Goal: Register for event/course

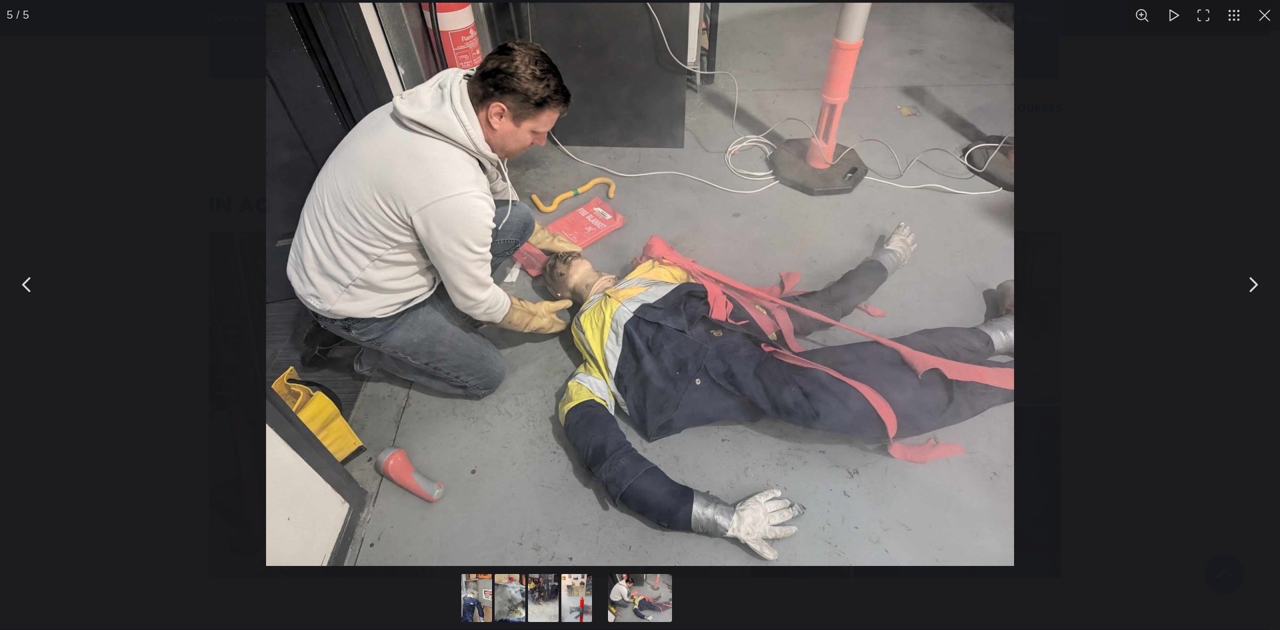
click at [1254, 17] on button "You can close this modal content with the ESC key" at bounding box center [1264, 15] width 31 height 31
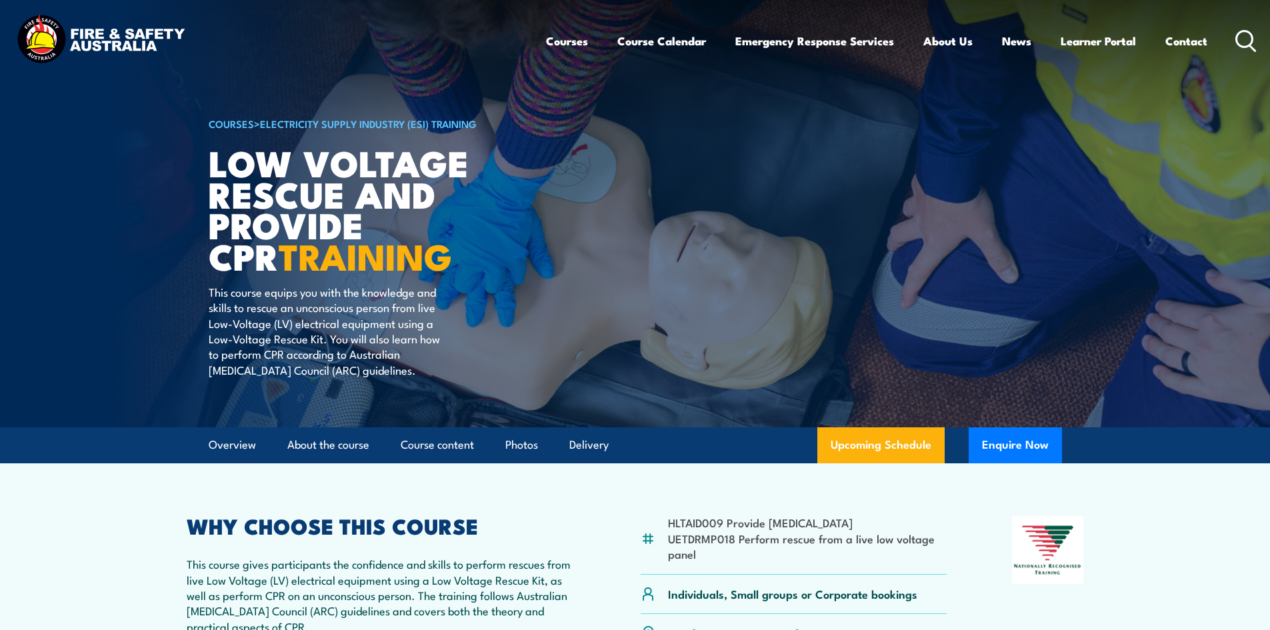
click at [1223, 34] on div "Courses Course Calendar Emergency Response Services Services Overview Emergency…" at bounding box center [901, 40] width 711 height 57
click at [1232, 37] on div "Courses Course Calendar Emergency Response Services Services Overview Emergency…" at bounding box center [901, 40] width 711 height 57
click at [1246, 49] on icon at bounding box center [1245, 41] width 21 height 22
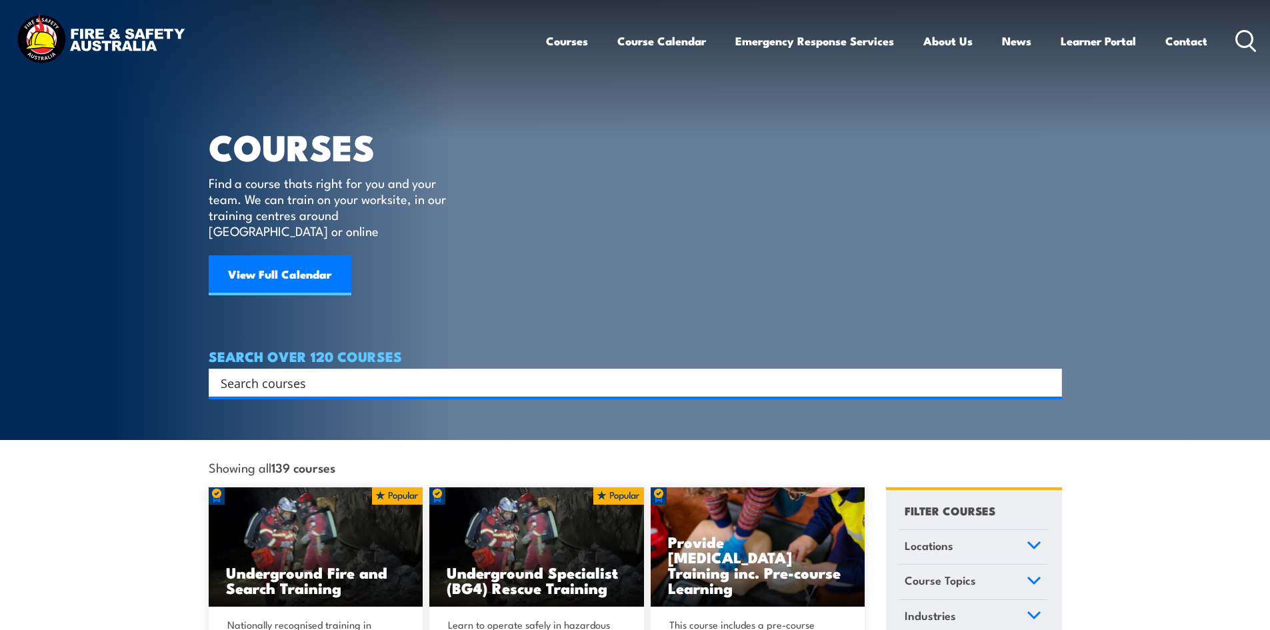
click at [387, 373] on input "Search input" at bounding box center [627, 383] width 812 height 20
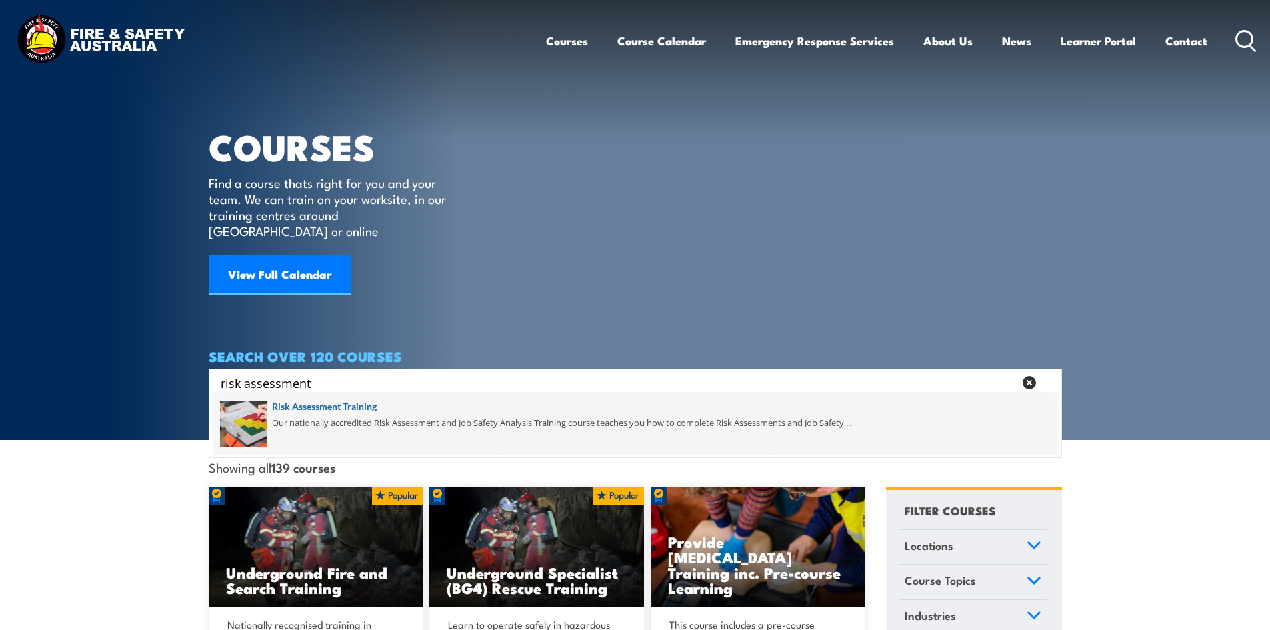
type input "risk assessment"
click at [375, 413] on span at bounding box center [635, 423] width 845 height 63
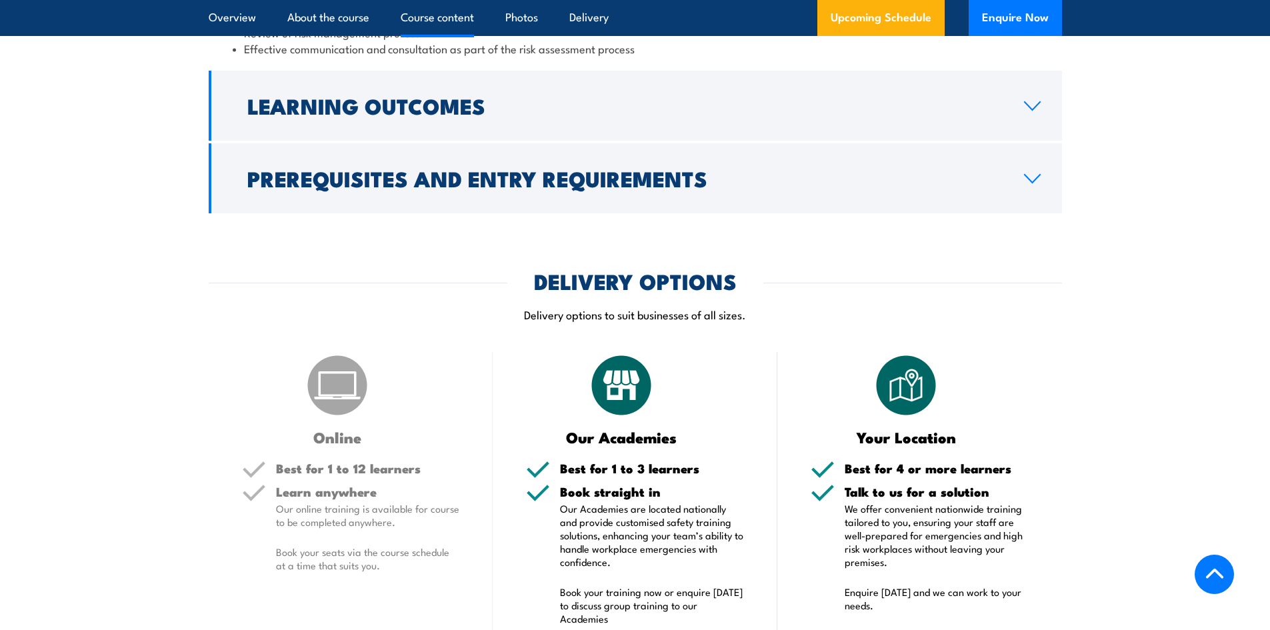
scroll to position [1600, 0]
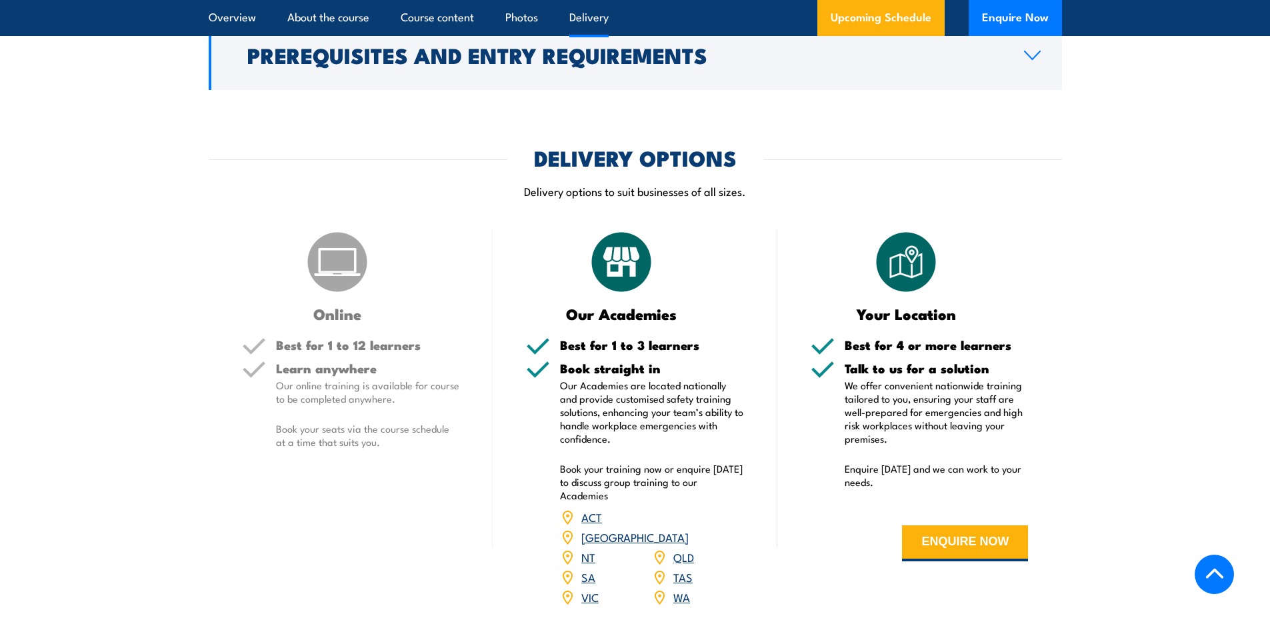
click at [323, 293] on img at bounding box center [337, 262] width 67 height 67
click at [311, 375] on h5 "Learn anywhere" at bounding box center [368, 368] width 184 height 13
click at [315, 449] on p "Book your seats via the course schedule at a time that suits you." at bounding box center [368, 435] width 184 height 27
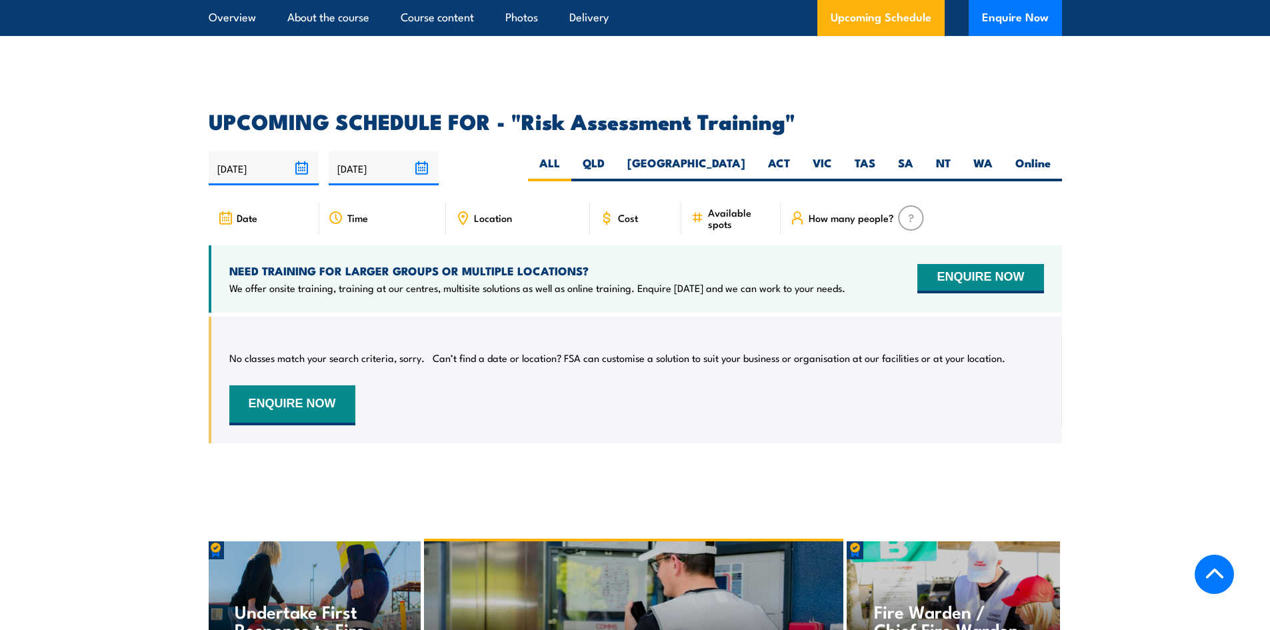
scroll to position [2199, 0]
